Goal: Information Seeking & Learning: Learn about a topic

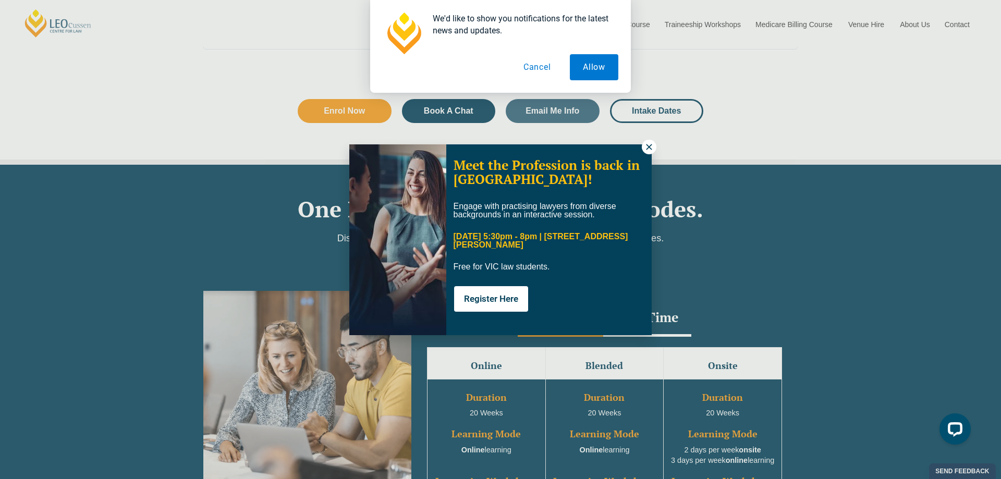
click at [650, 145] on icon at bounding box center [649, 147] width 6 height 6
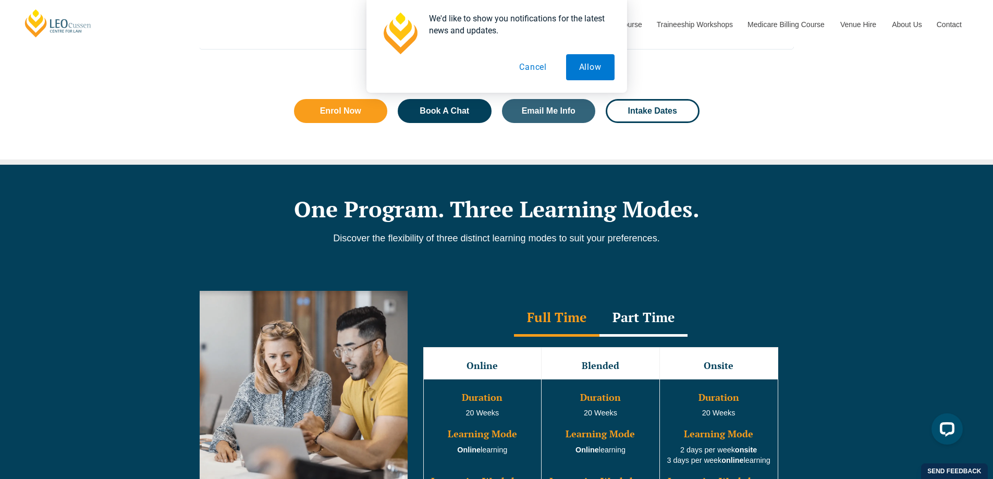
click at [535, 67] on button "Cancel" at bounding box center [533, 67] width 54 height 26
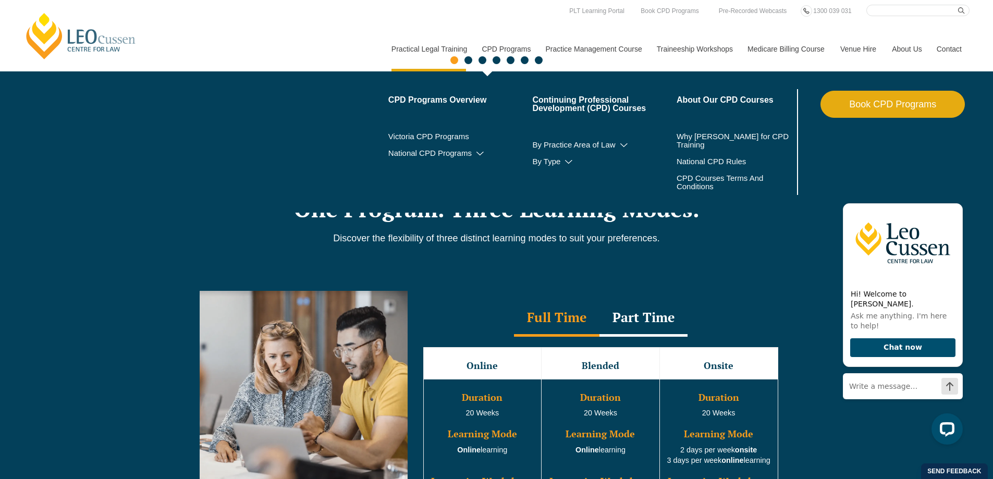
click at [503, 47] on link "CPD Programs" at bounding box center [506, 49] width 64 height 45
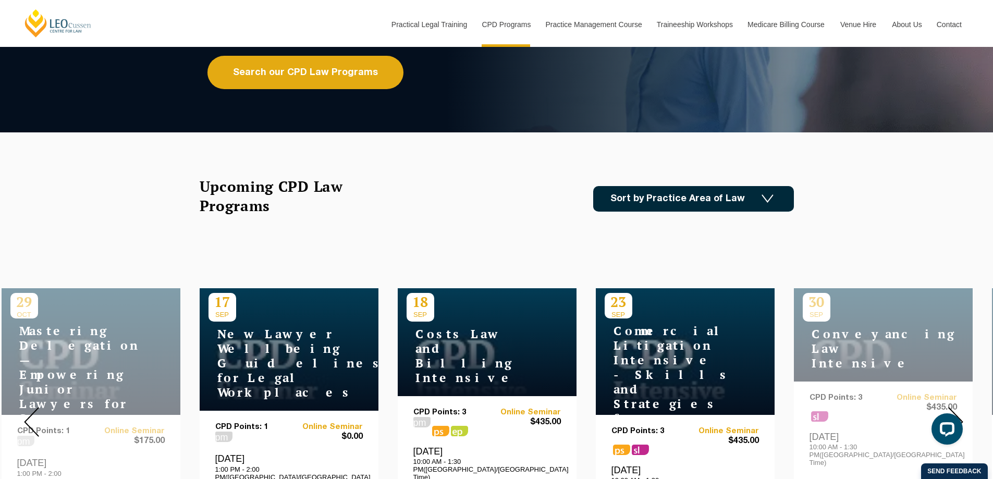
scroll to position [209, 0]
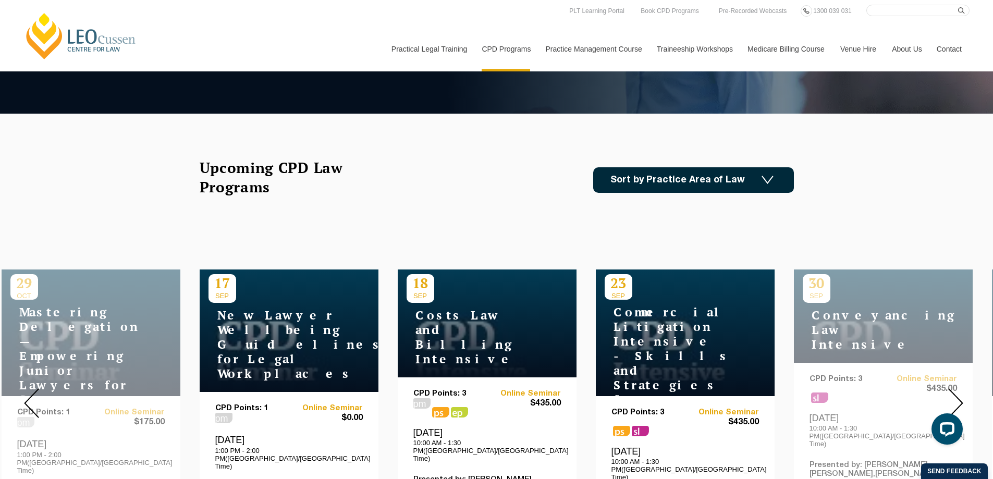
click at [958, 395] on img at bounding box center [955, 403] width 15 height 30
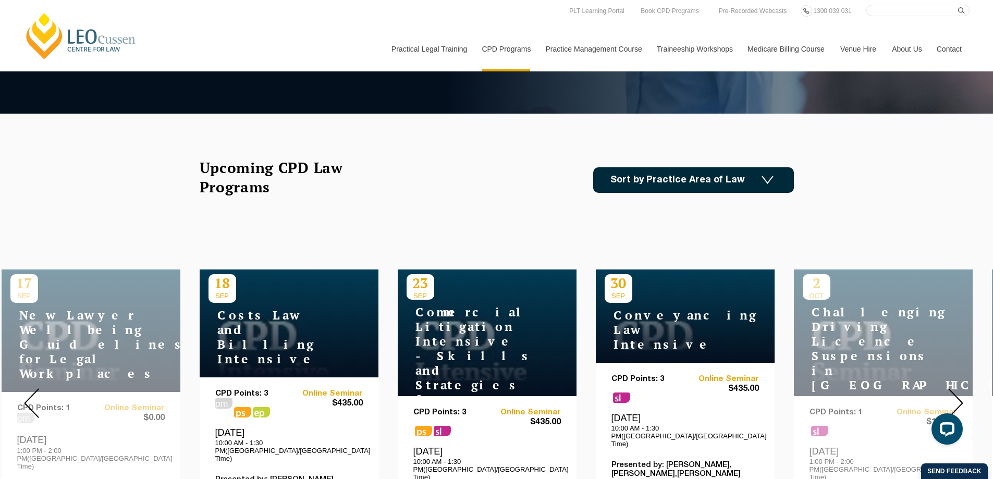
click at [958, 395] on img at bounding box center [955, 403] width 15 height 30
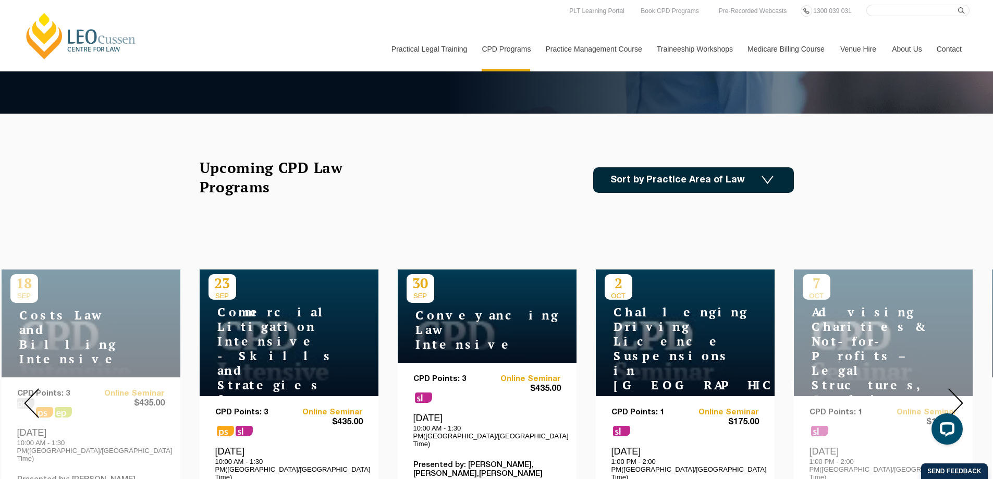
click at [958, 395] on img at bounding box center [955, 403] width 15 height 30
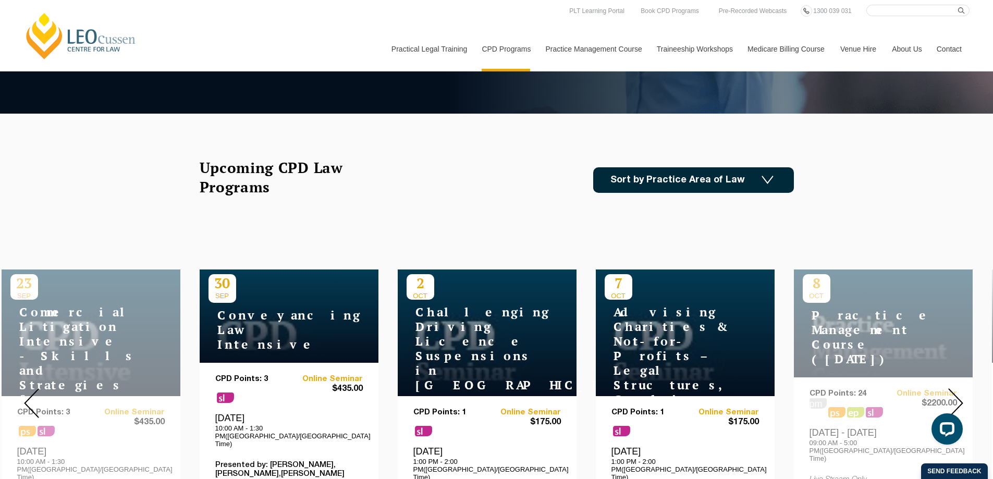
click at [958, 395] on img at bounding box center [955, 403] width 15 height 30
click at [961, 395] on img at bounding box center [955, 403] width 15 height 30
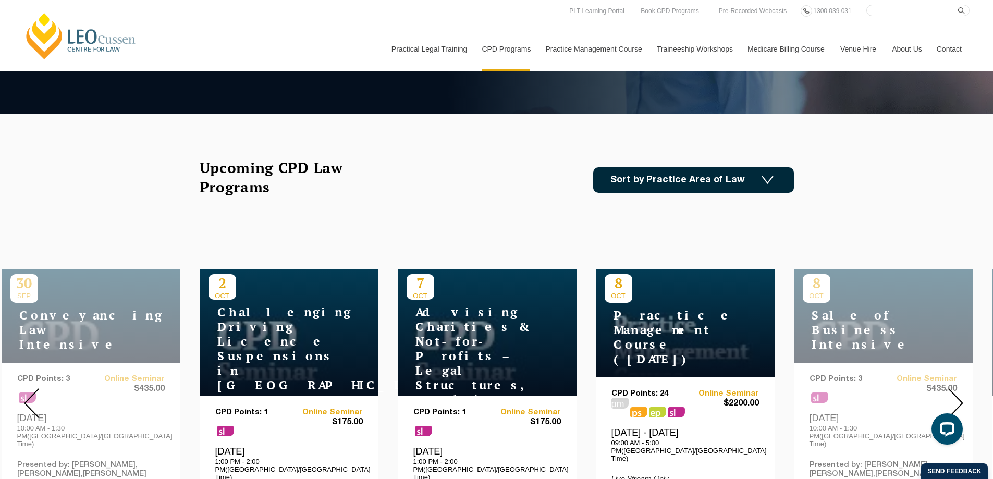
click at [961, 395] on img at bounding box center [955, 403] width 15 height 30
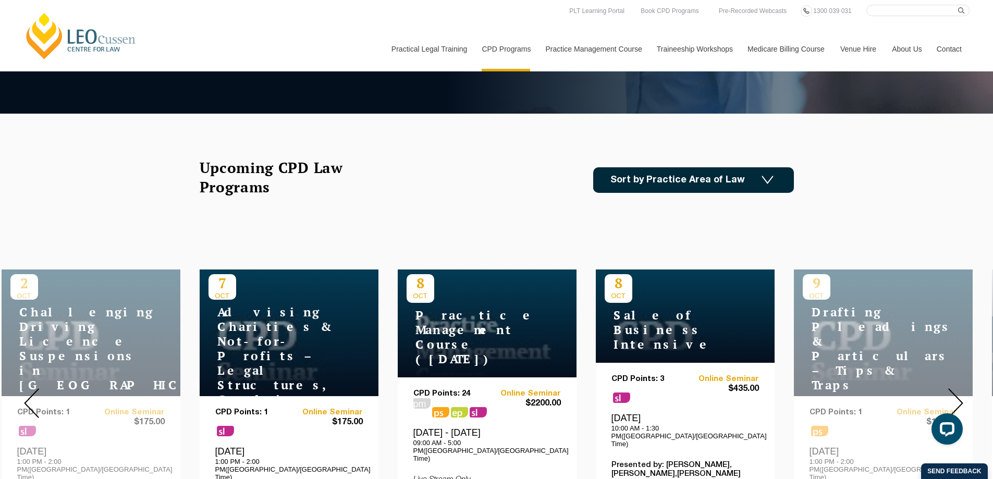
click at [961, 395] on img at bounding box center [955, 403] width 15 height 30
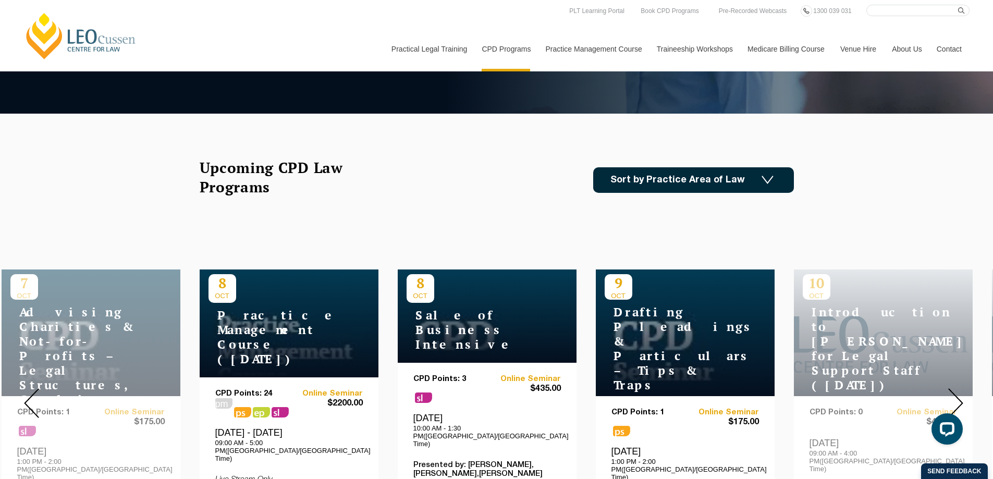
click at [961, 395] on img at bounding box center [955, 403] width 15 height 30
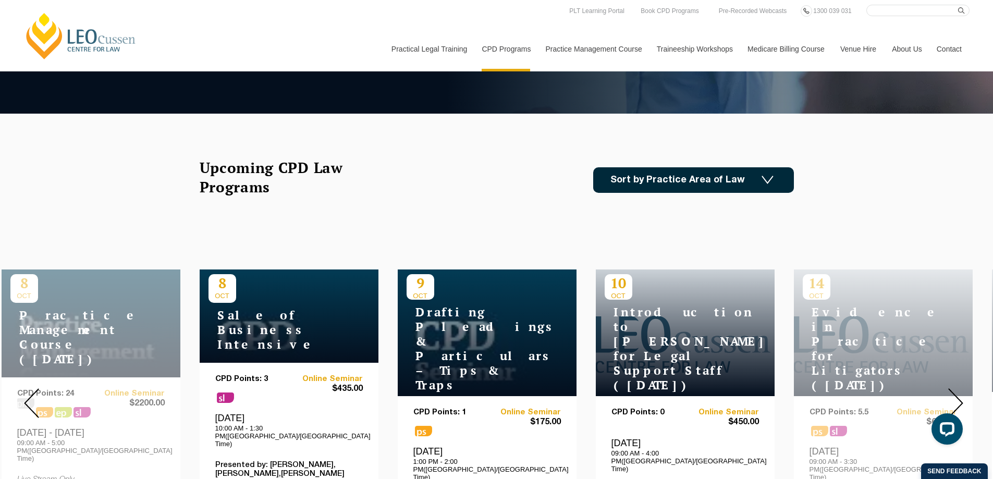
click at [961, 395] on img at bounding box center [955, 403] width 15 height 30
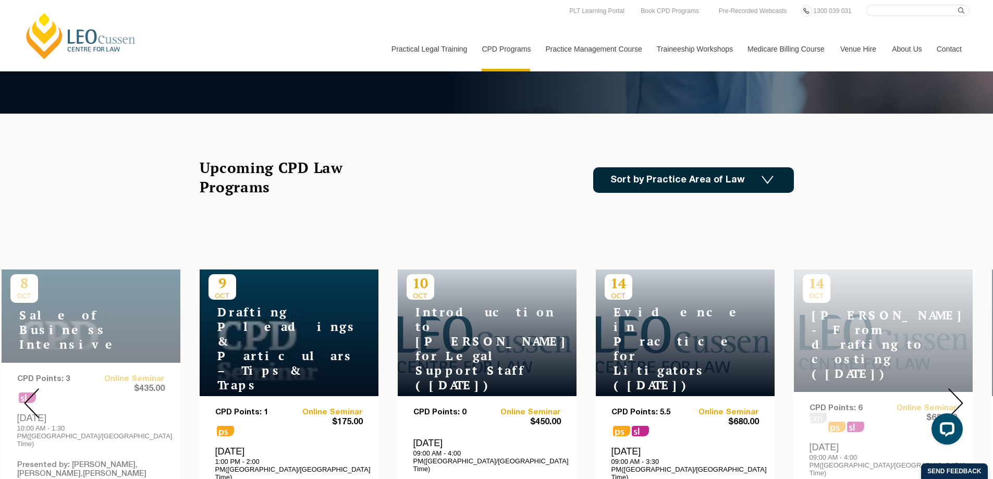
click at [961, 395] on img at bounding box center [955, 403] width 15 height 30
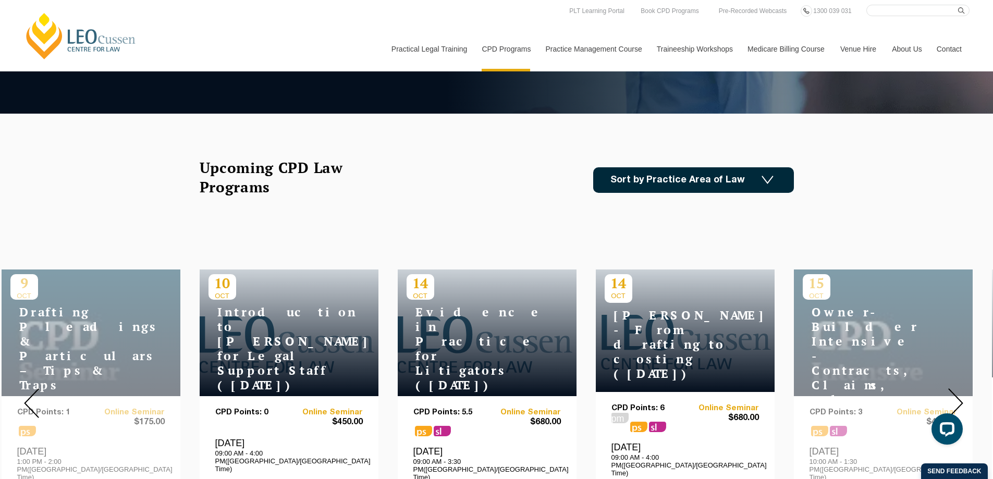
click at [961, 395] on img at bounding box center [955, 403] width 15 height 30
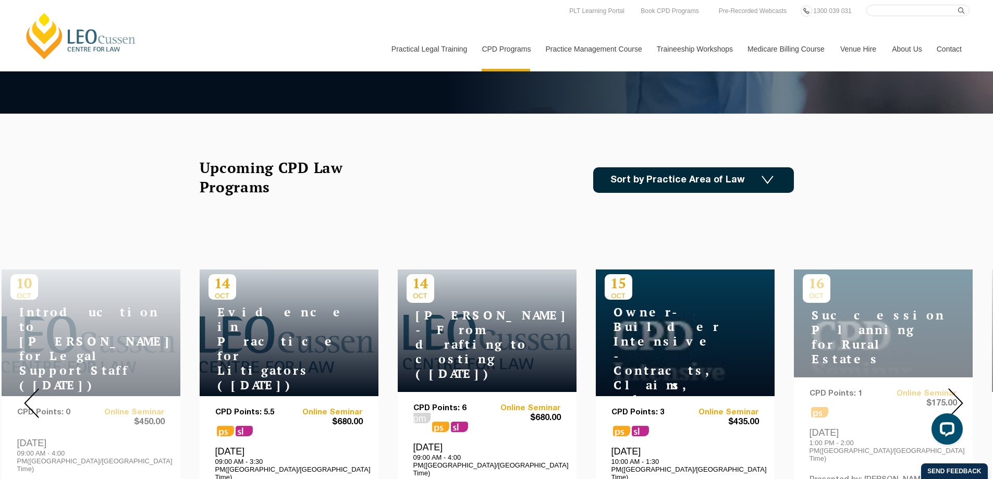
click at [961, 395] on img at bounding box center [955, 403] width 15 height 30
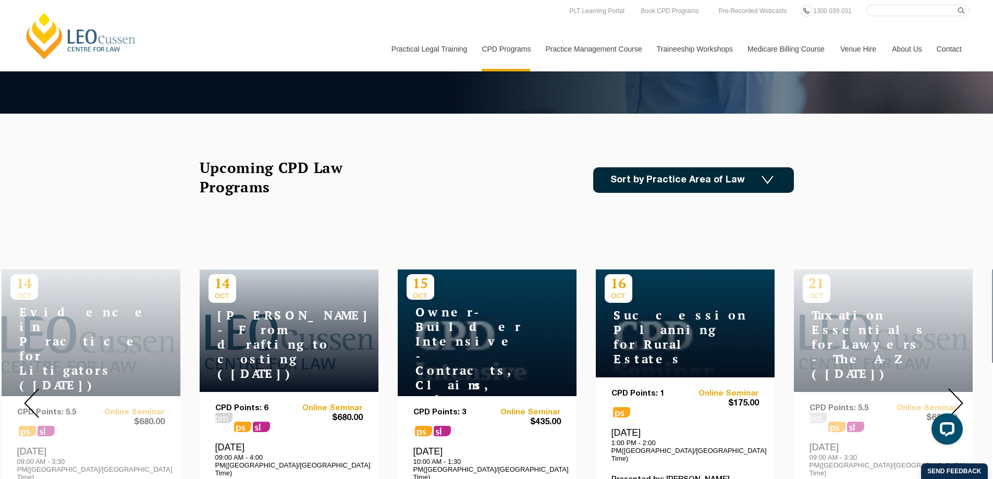
click at [961, 395] on img at bounding box center [955, 403] width 15 height 30
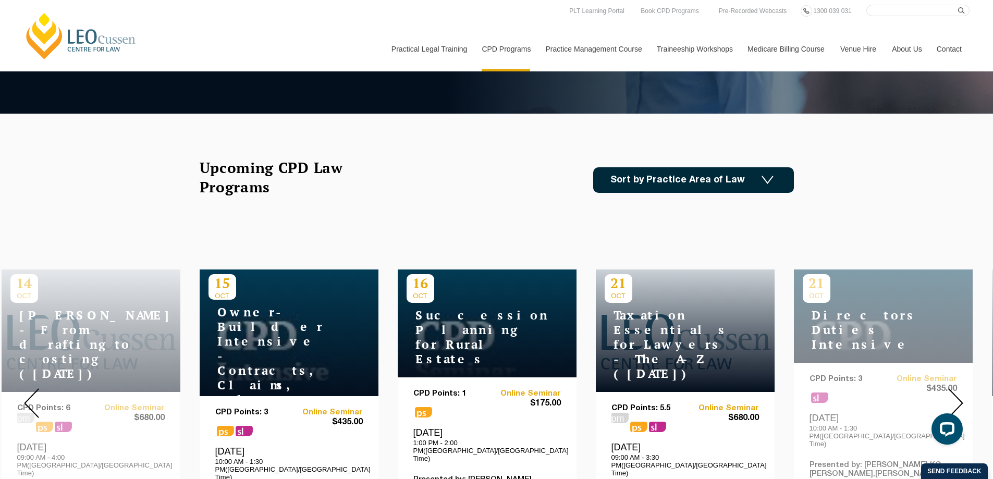
click at [961, 395] on img at bounding box center [955, 403] width 15 height 30
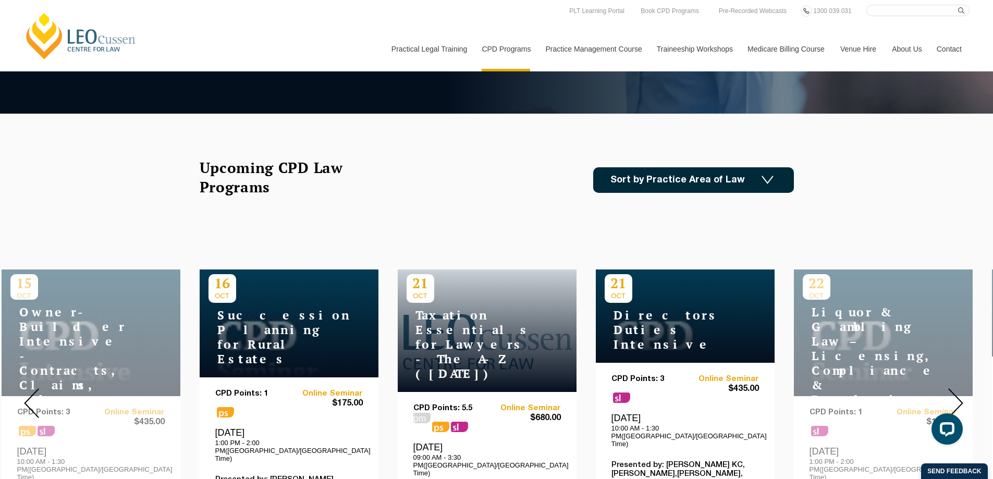
click at [961, 395] on img at bounding box center [955, 403] width 15 height 30
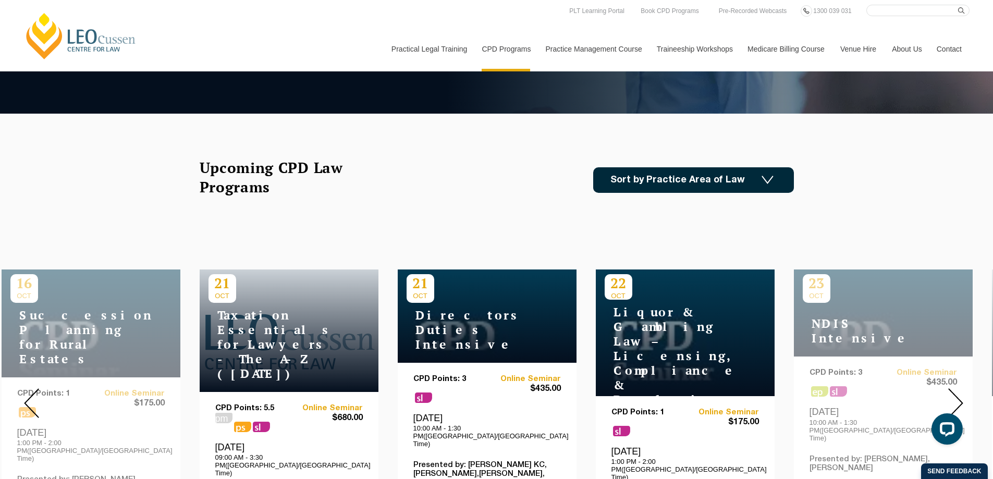
click at [961, 395] on img at bounding box center [955, 403] width 15 height 30
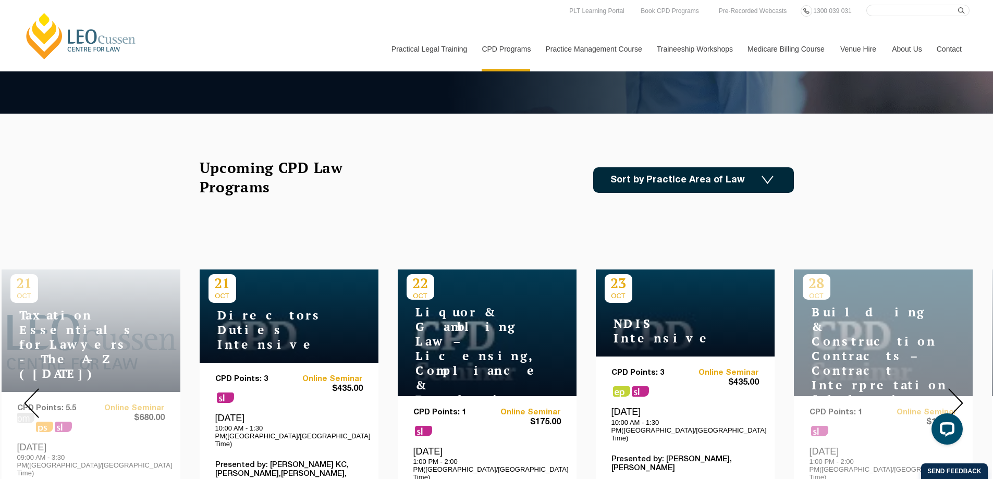
click at [961, 395] on img at bounding box center [955, 403] width 15 height 30
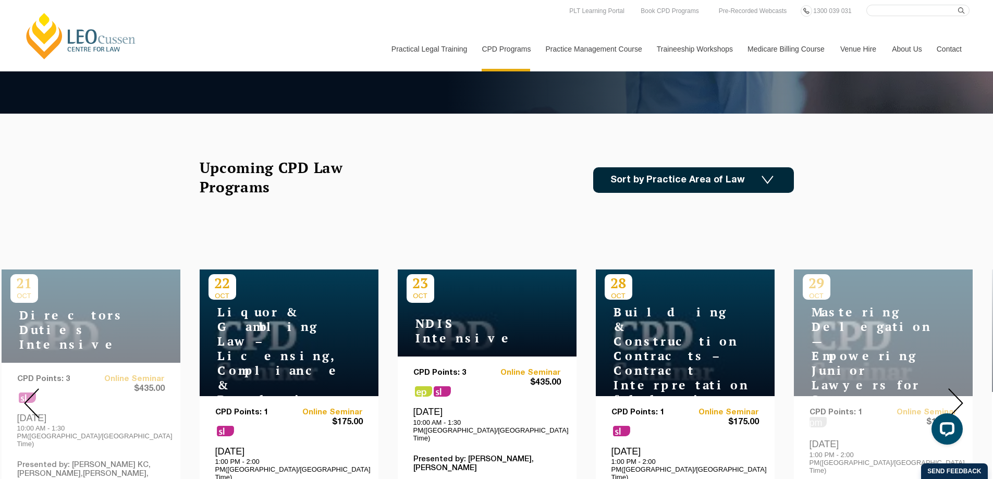
click at [961, 395] on img at bounding box center [955, 403] width 15 height 30
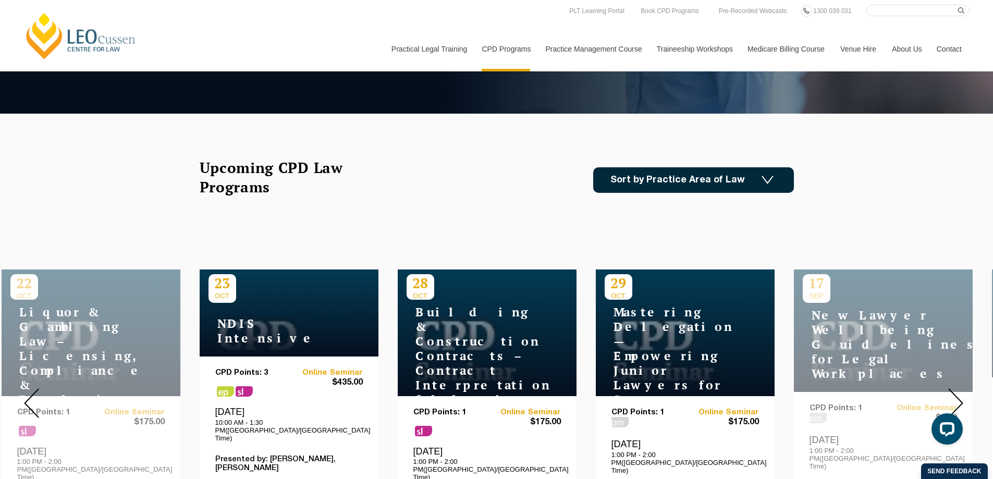
click at [961, 395] on img at bounding box center [955, 403] width 15 height 30
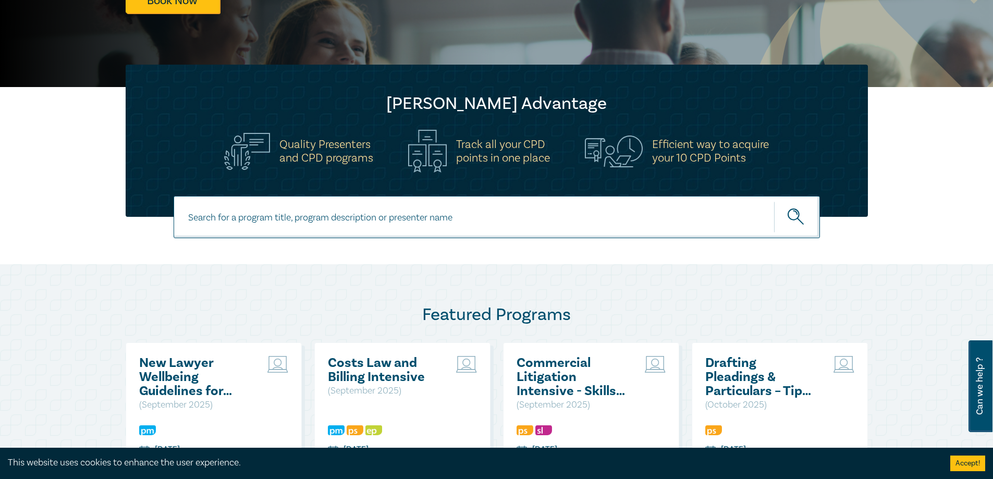
scroll to position [104, 0]
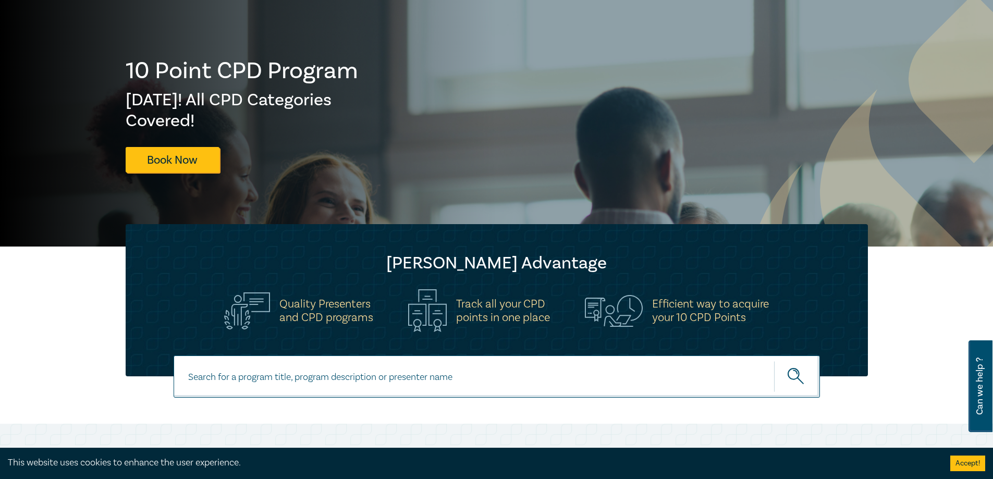
click at [328, 398] on div at bounding box center [496, 390] width 993 height 68
click at [324, 384] on input at bounding box center [497, 377] width 646 height 42
type input "a practical guide to operating in the Victorian Courts"
click at [774, 361] on button "submit" at bounding box center [797, 377] width 46 height 32
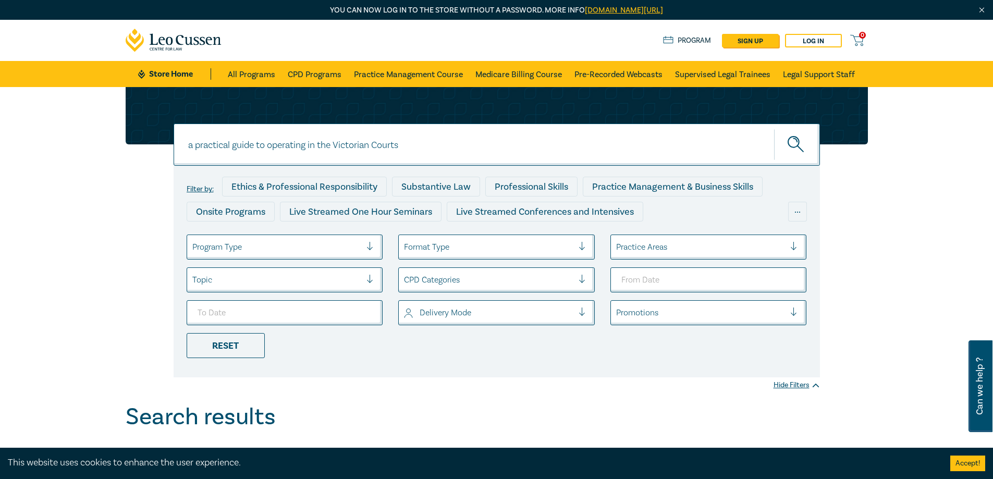
drag, startPoint x: 324, startPoint y: 145, endPoint x: 44, endPoint y: 141, distance: 280.5
click at [44, 141] on div "a practical guide to operating in the Victorian Courts a practical guide to ope…" at bounding box center [496, 245] width 993 height 316
type input "litigation in [GEOGRAPHIC_DATA]"
click at [774, 129] on button "submit" at bounding box center [797, 145] width 46 height 32
